Goal: Information Seeking & Learning: Learn about a topic

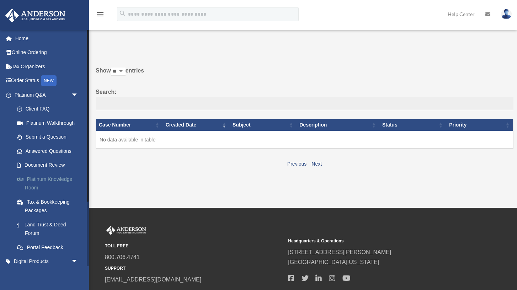
click at [55, 181] on link "Platinum Knowledge Room" at bounding box center [49, 183] width 79 height 23
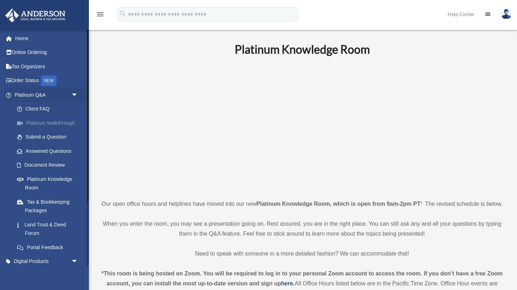
click at [66, 127] on link "Platinum Walkthrough" at bounding box center [49, 123] width 79 height 14
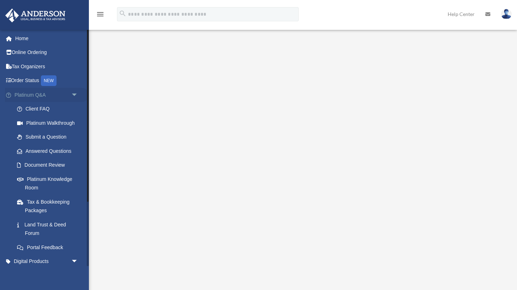
click at [38, 97] on link "Platinum Q&A arrow_drop_down" at bounding box center [47, 95] width 84 height 14
click at [71, 95] on span "arrow_drop_down" at bounding box center [78, 95] width 14 height 15
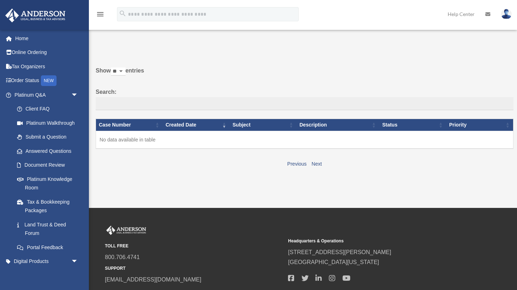
click at [71, 95] on span "arrow_drop_down" at bounding box center [78, 95] width 14 height 15
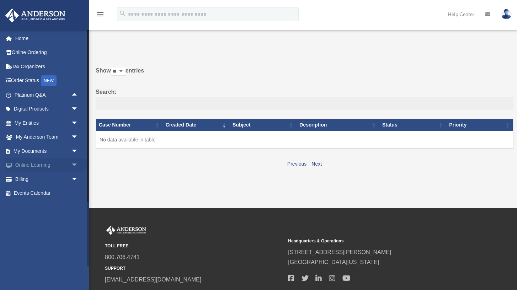
click at [77, 164] on span "arrow_drop_down" at bounding box center [78, 165] width 14 height 15
click at [43, 181] on link "Courses" at bounding box center [49, 179] width 79 height 14
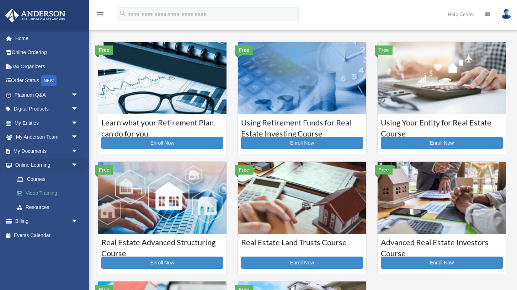
click at [47, 191] on link "Video Training" at bounding box center [49, 193] width 79 height 14
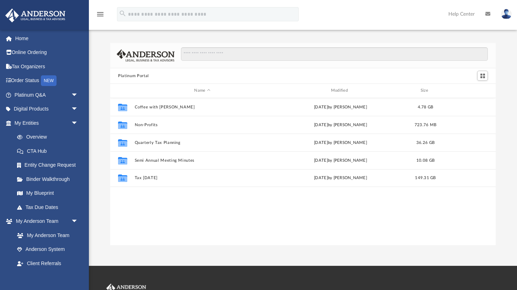
scroll to position [161, 385]
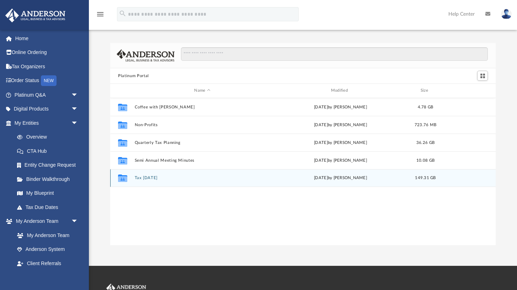
click at [143, 179] on button "Tax Tuesday" at bounding box center [202, 178] width 135 height 5
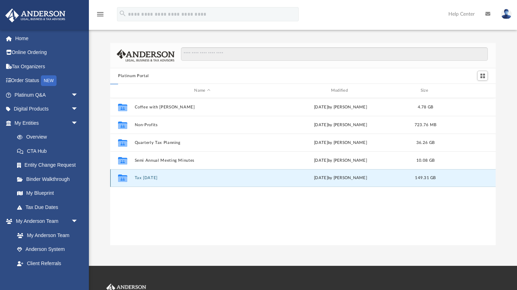
click at [143, 179] on button "Tax Tuesday" at bounding box center [202, 178] width 135 height 5
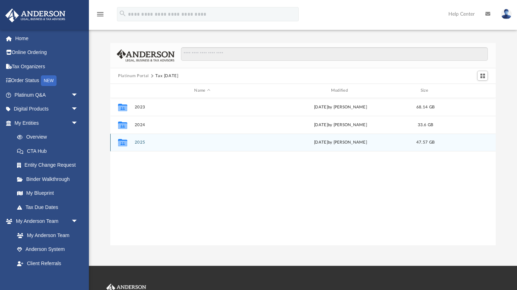
click at [140, 143] on button "2025" at bounding box center [202, 142] width 135 height 5
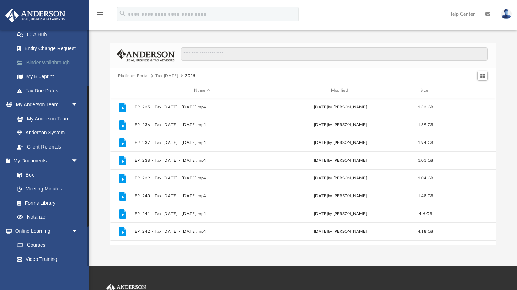
scroll to position [160, 0]
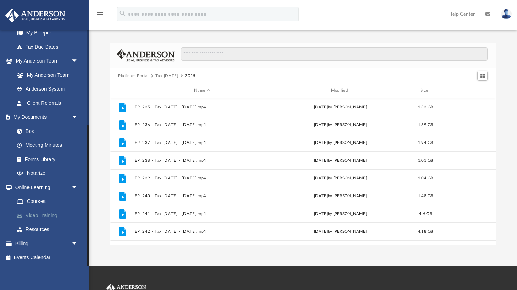
click at [49, 215] on link "Video Training" at bounding box center [49, 215] width 79 height 14
click at [41, 230] on link "Resources" at bounding box center [49, 230] width 79 height 14
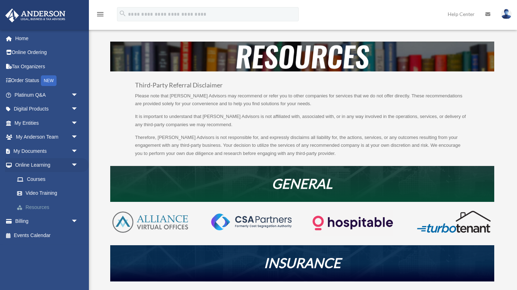
click at [49, 206] on link "Resources" at bounding box center [49, 207] width 79 height 14
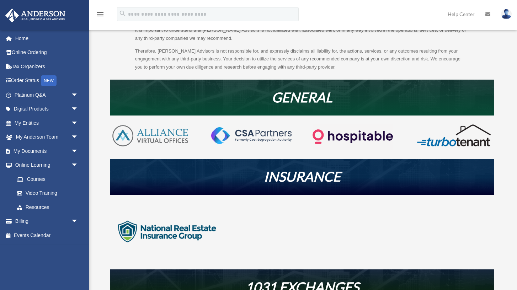
scroll to position [99, 0]
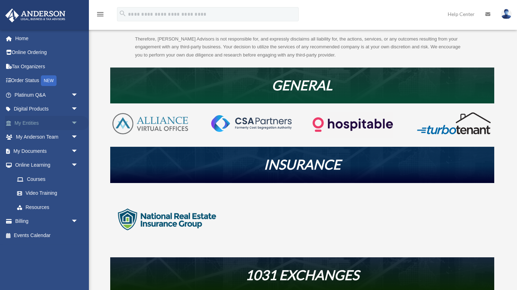
click at [51, 123] on link "My Entities arrow_drop_down" at bounding box center [47, 123] width 84 height 14
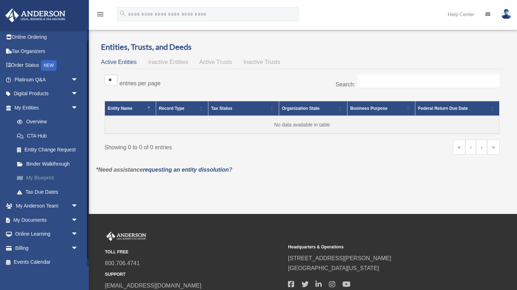
scroll to position [20, 0]
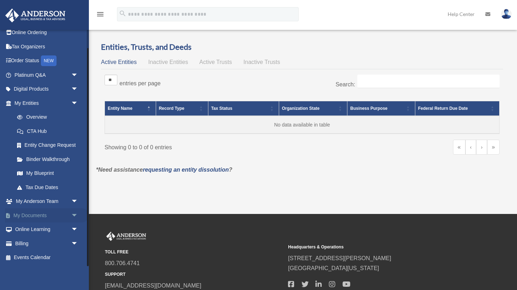
click at [36, 213] on link "My Documents arrow_drop_down" at bounding box center [47, 215] width 84 height 14
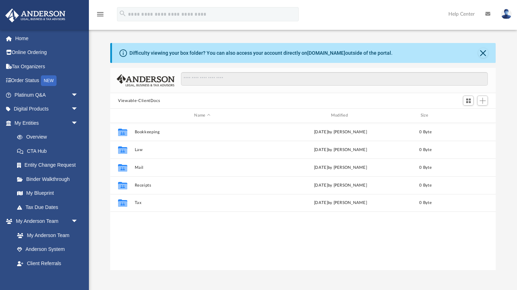
scroll to position [161, 385]
click at [51, 125] on link "My Entities arrow_drop_down" at bounding box center [47, 123] width 84 height 14
click at [73, 124] on span "arrow_drop_down" at bounding box center [78, 123] width 14 height 15
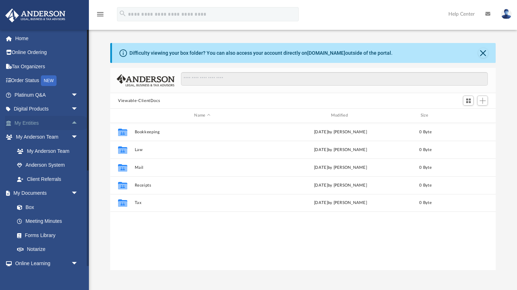
click at [73, 124] on span "arrow_drop_up" at bounding box center [78, 123] width 14 height 15
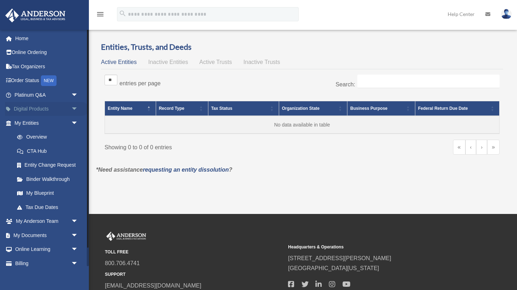
click at [73, 109] on span "arrow_drop_down" at bounding box center [78, 109] width 14 height 15
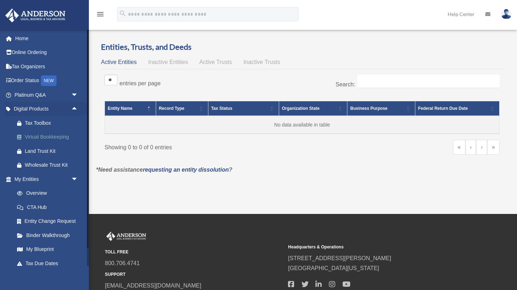
click at [52, 140] on div "Virtual Bookkeeping" at bounding box center [52, 137] width 55 height 9
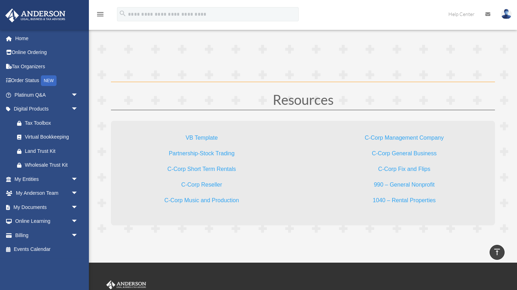
scroll to position [2070, 0]
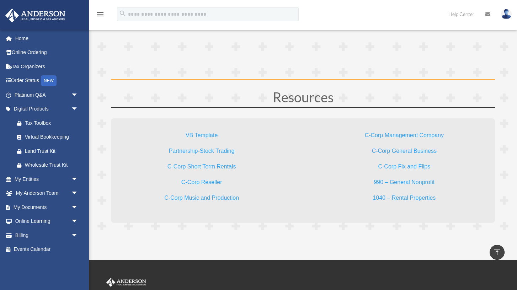
click at [195, 150] on link "Partnership-Stock Trading" at bounding box center [202, 153] width 66 height 10
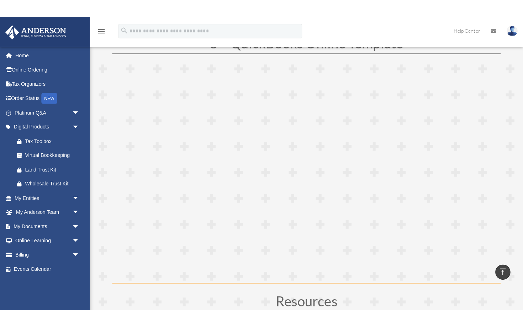
scroll to position [1886, 0]
